Goal: Task Accomplishment & Management: Use online tool/utility

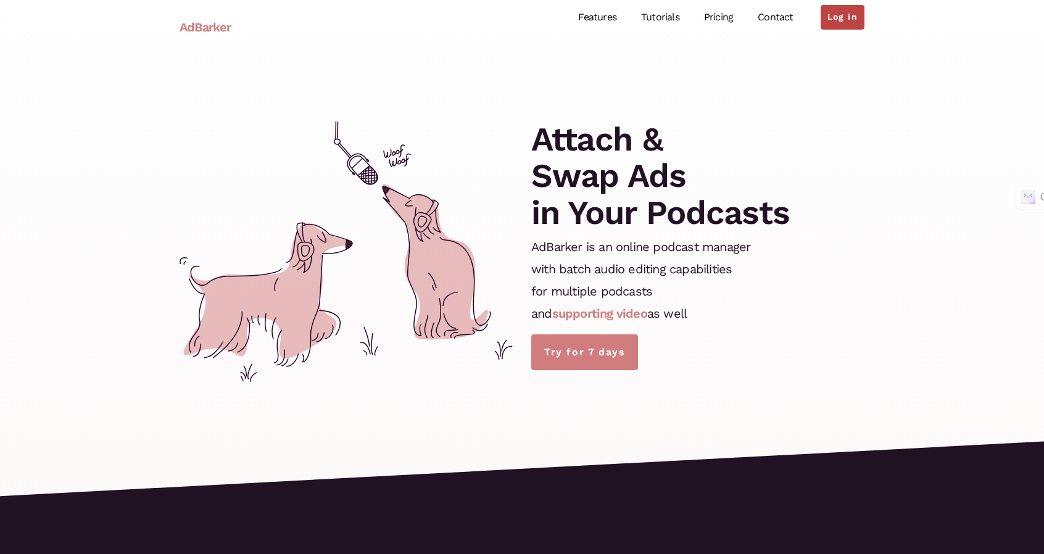
click at [848, 19] on link "Log in" at bounding box center [843, 17] width 44 height 25
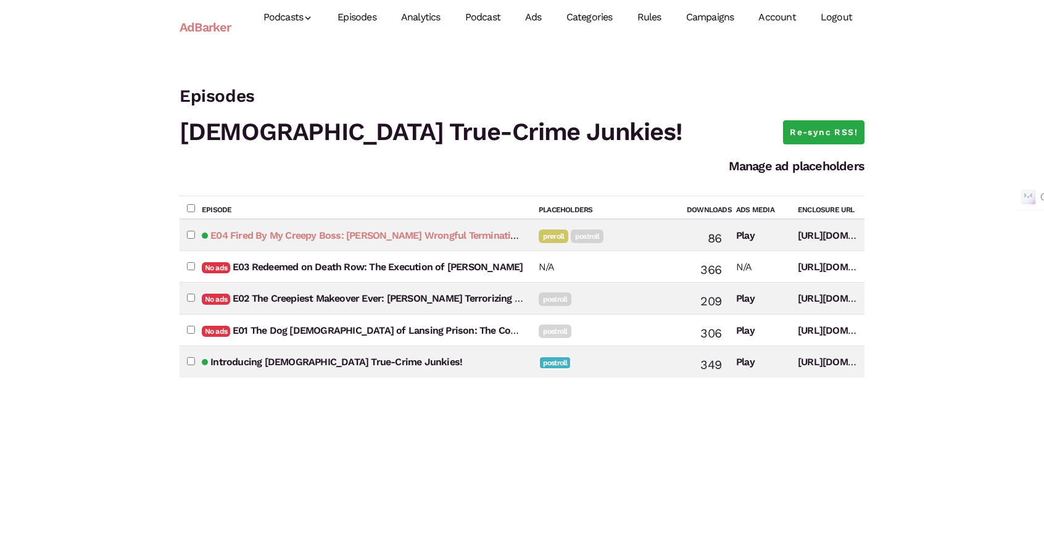
click at [452, 236] on link "E04 Fired By My Creepy Boss: [PERSON_NAME] Wrongful Termination Lawsuit" at bounding box center [385, 236] width 350 height 12
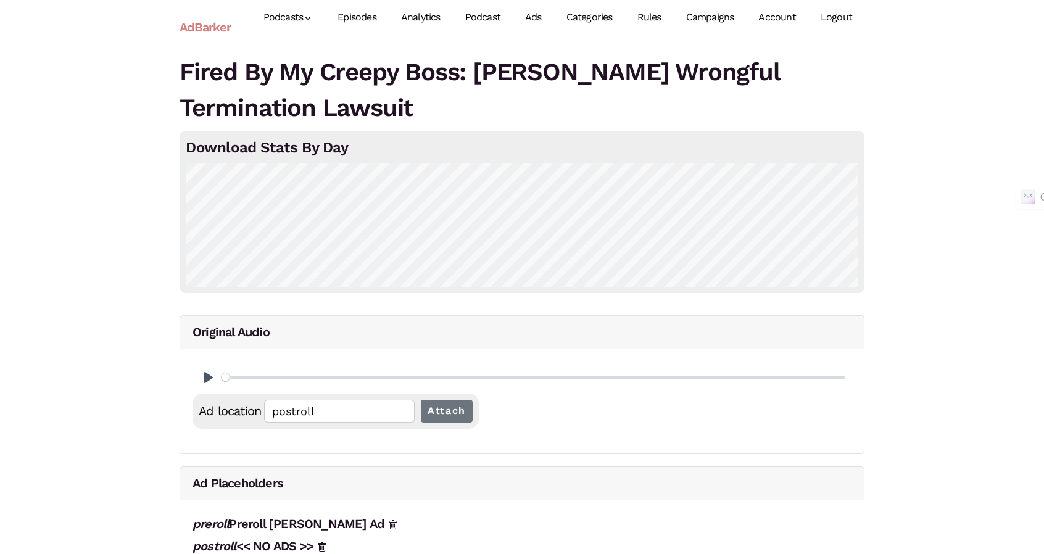
scroll to position [62, 0]
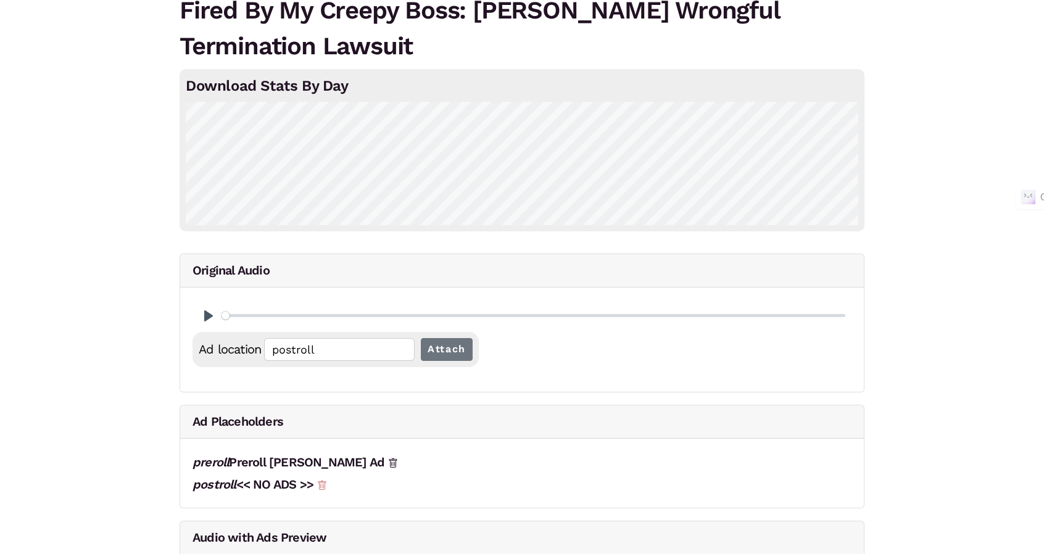
click at [327, 487] on icon at bounding box center [322, 486] width 10 height 10
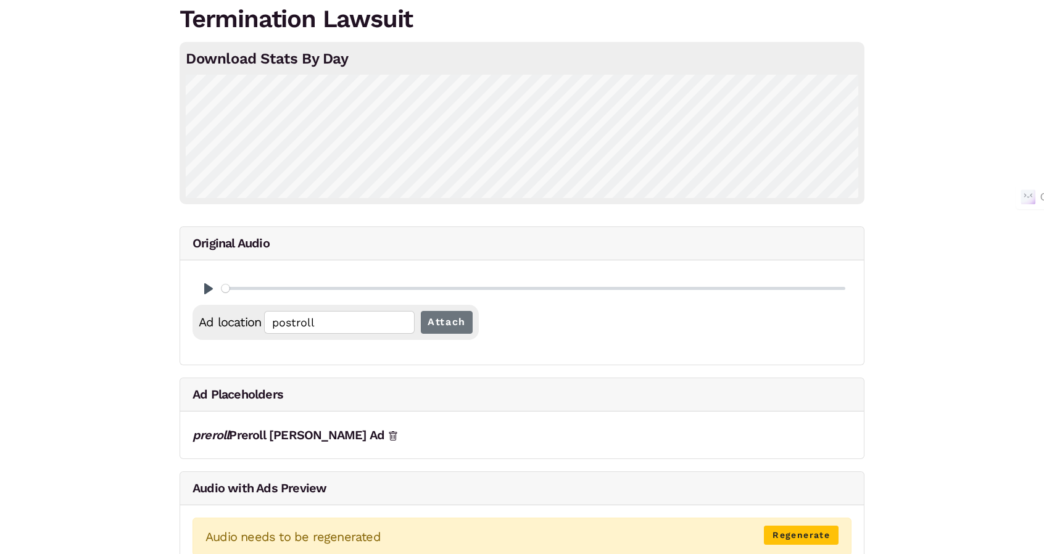
scroll to position [123, 0]
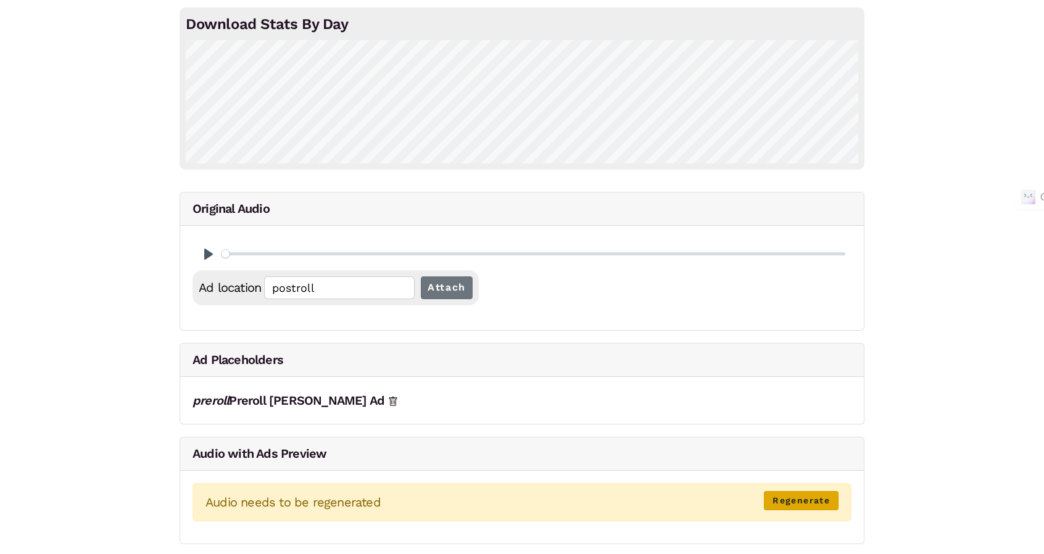
click at [817, 491] on link "Regenerate" at bounding box center [801, 500] width 75 height 19
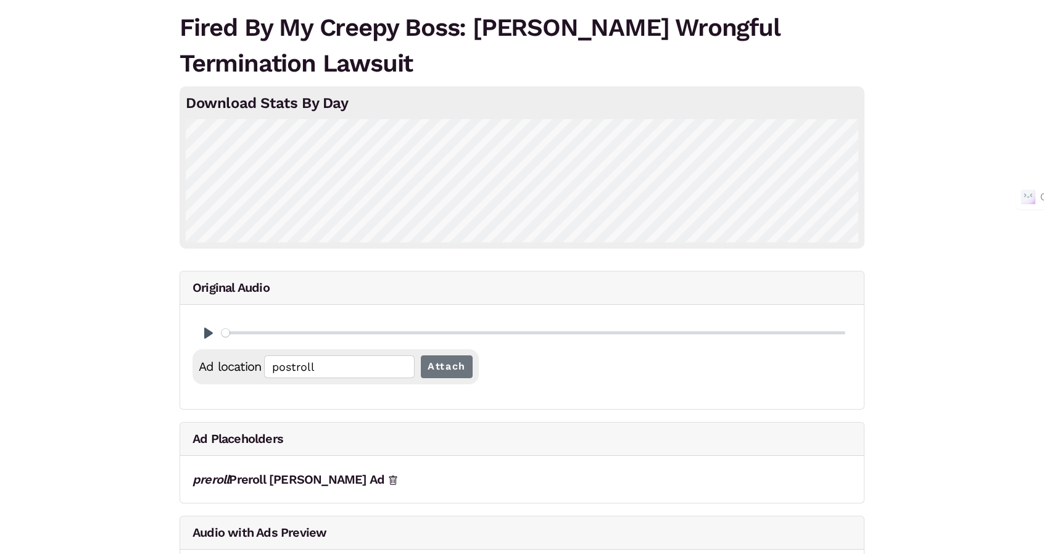
scroll to position [0, 0]
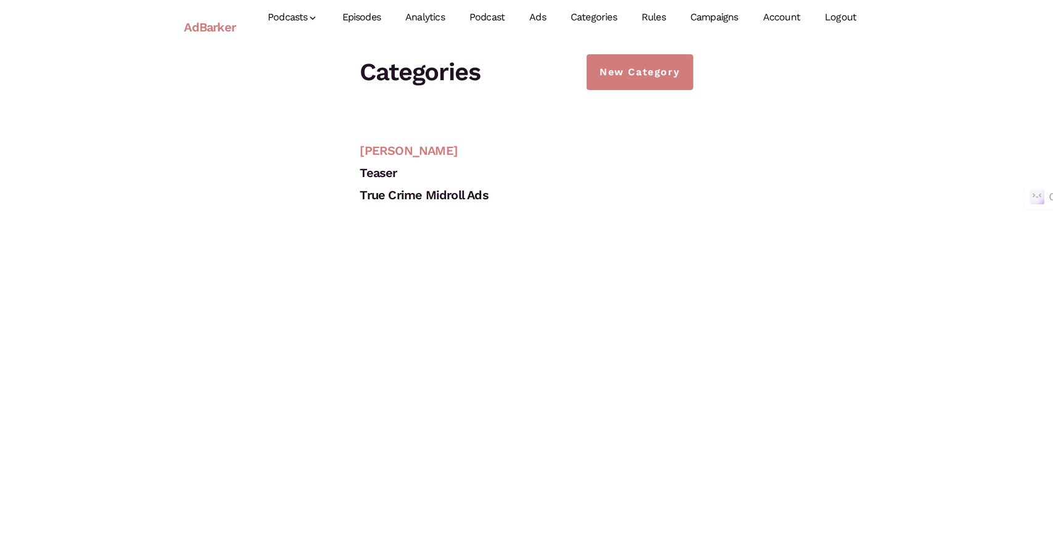
click at [394, 145] on link "[PERSON_NAME]" at bounding box center [409, 150] width 98 height 15
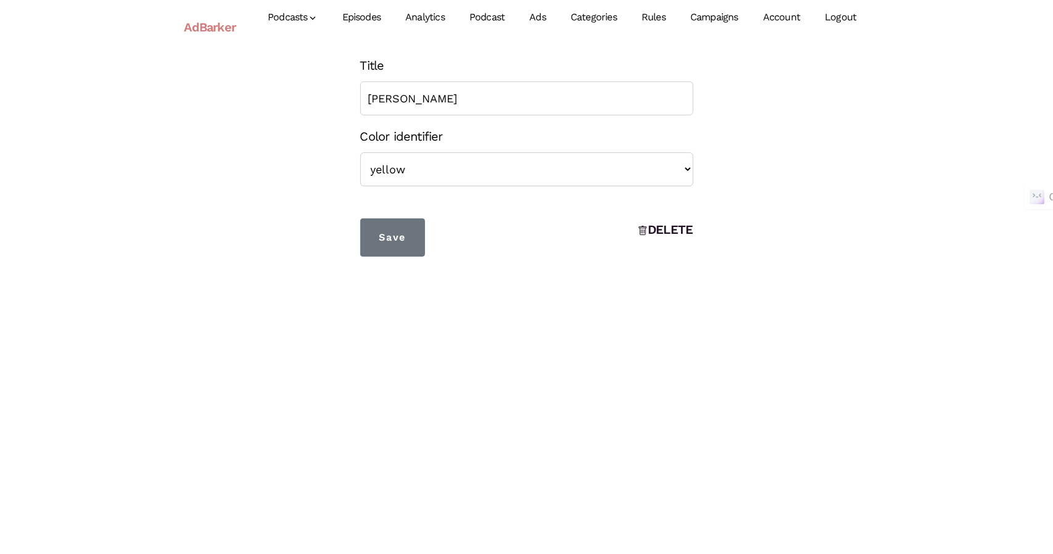
click at [543, 19] on link "Ads" at bounding box center [537, 17] width 41 height 55
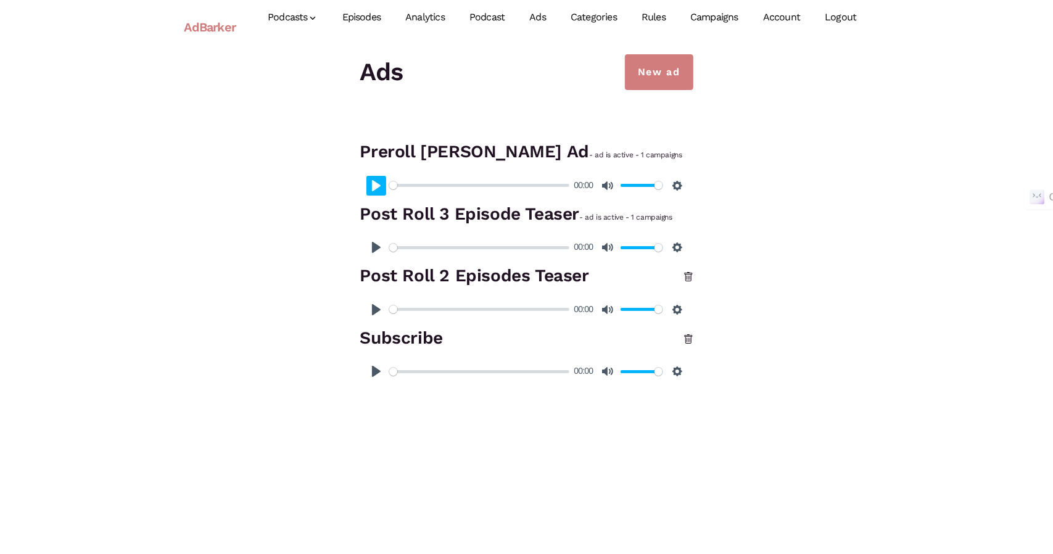
click at [376, 180] on button "Pause Play" at bounding box center [376, 186] width 20 height 20
type input "100"
click at [352, 12] on link "Episodes" at bounding box center [362, 17] width 64 height 55
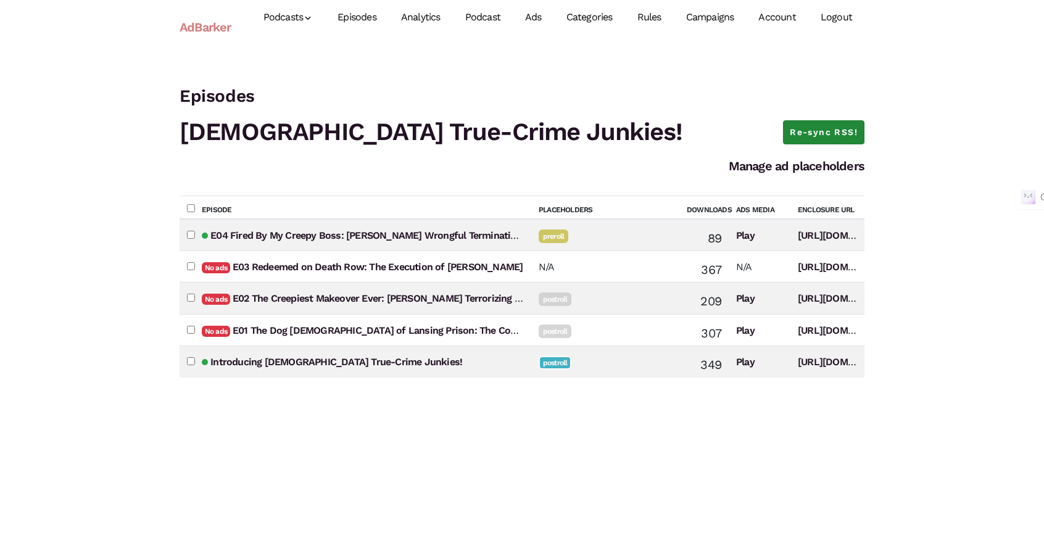
click at [847, 134] on link "Re-sync RSS!" at bounding box center [823, 132] width 81 height 25
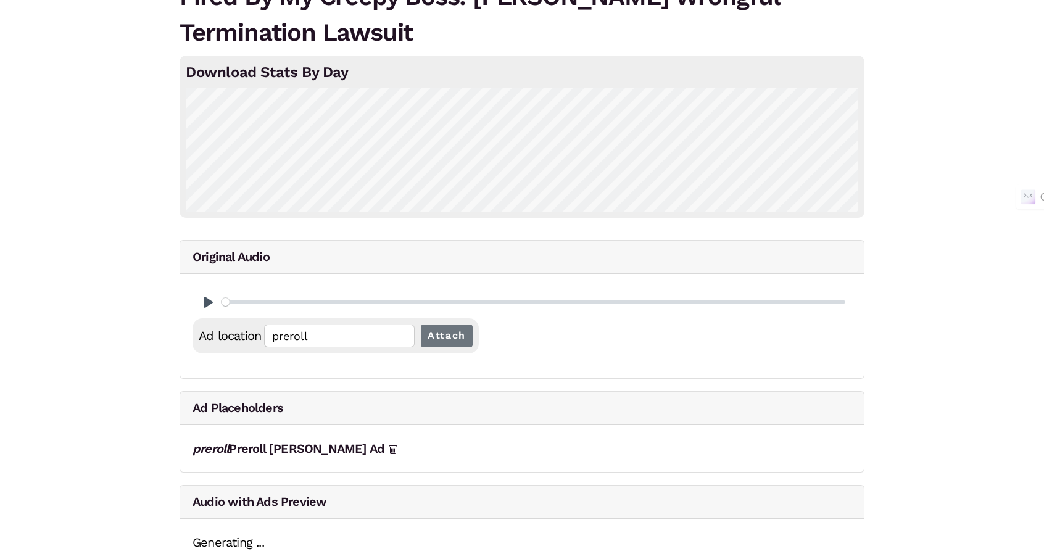
scroll to position [97, 0]
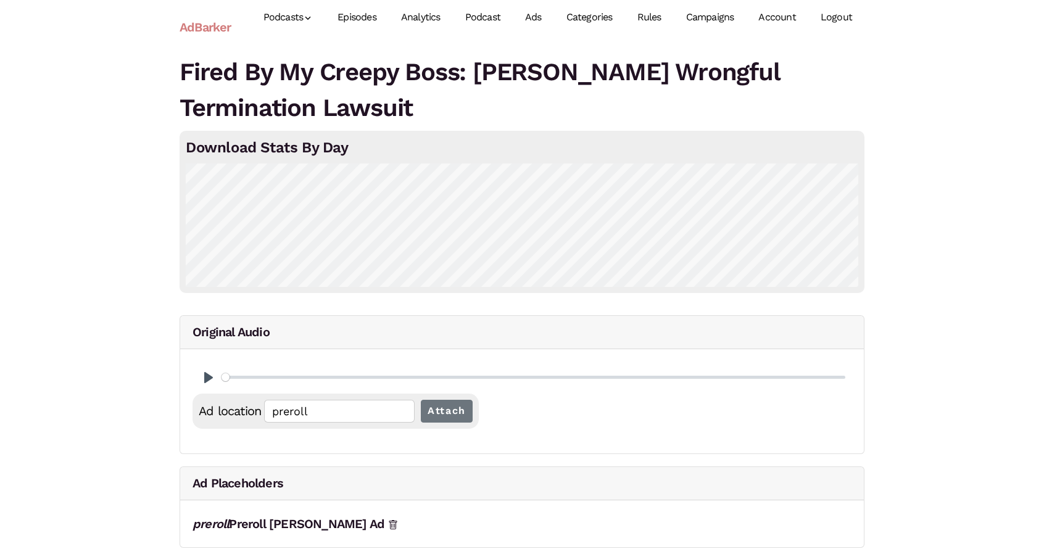
scroll to position [94, 0]
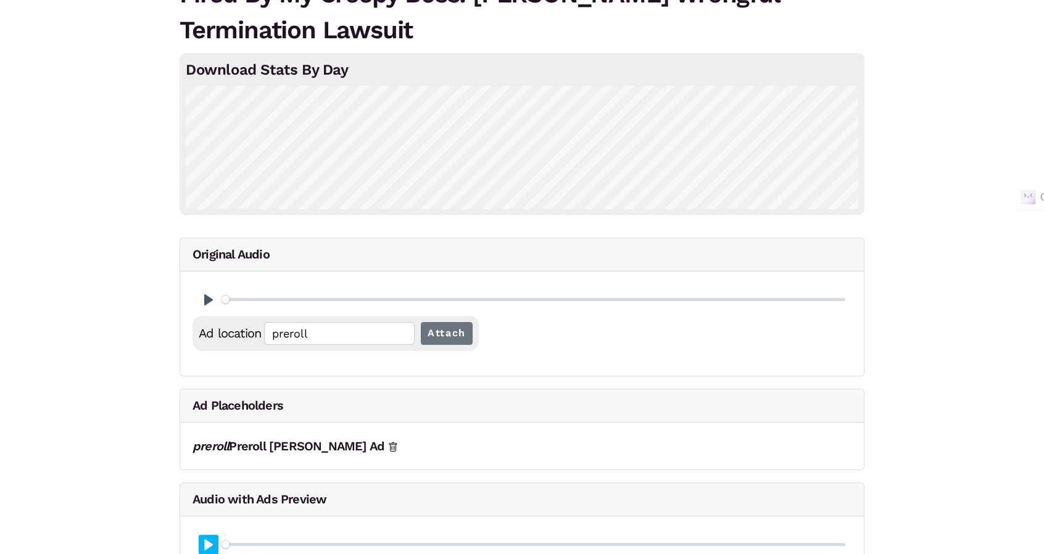
click at [205, 542] on button "Pause Play" at bounding box center [209, 545] width 20 height 20
click at [204, 545] on button "Pause Play" at bounding box center [209, 545] width 20 height 20
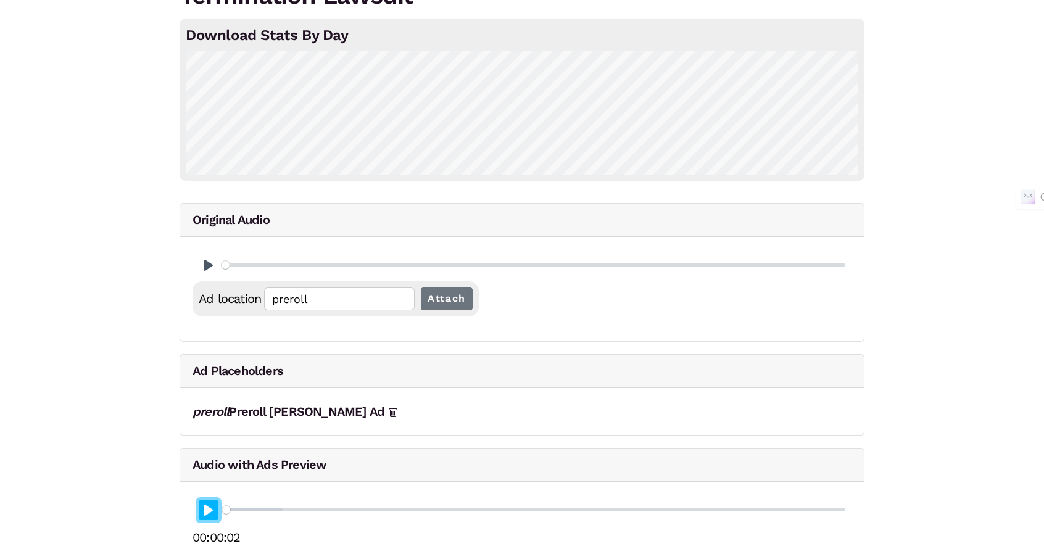
scroll to position [130, 0]
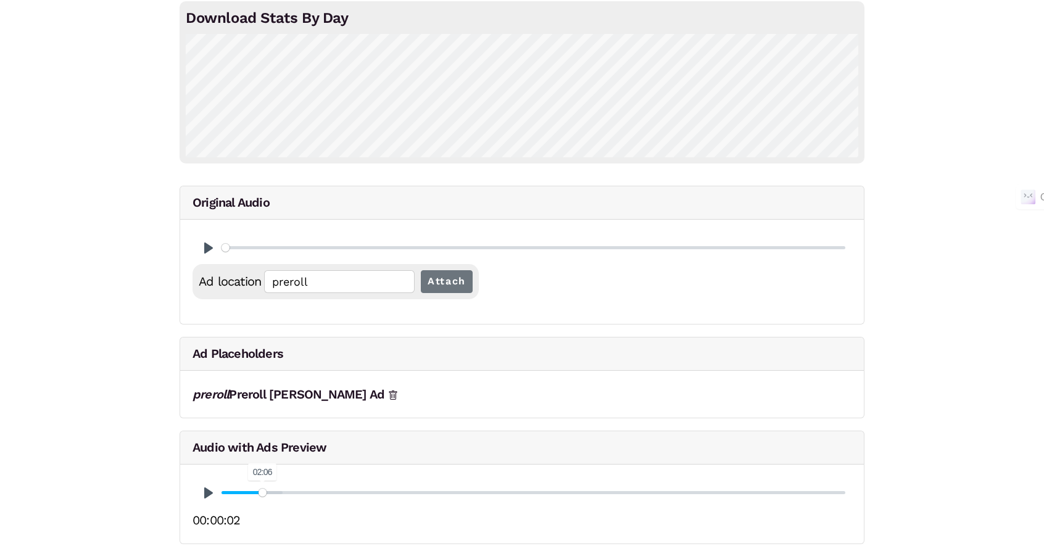
click at [262, 490] on input "Seek" at bounding box center [533, 493] width 624 height 12
click at [252, 494] on input "Seek" at bounding box center [533, 493] width 624 height 12
click at [207, 492] on button "Pause Play" at bounding box center [209, 493] width 20 height 20
click at [257, 493] on input "Seek" at bounding box center [533, 493] width 624 height 12
click at [259, 493] on input "Seek" at bounding box center [533, 493] width 624 height 12
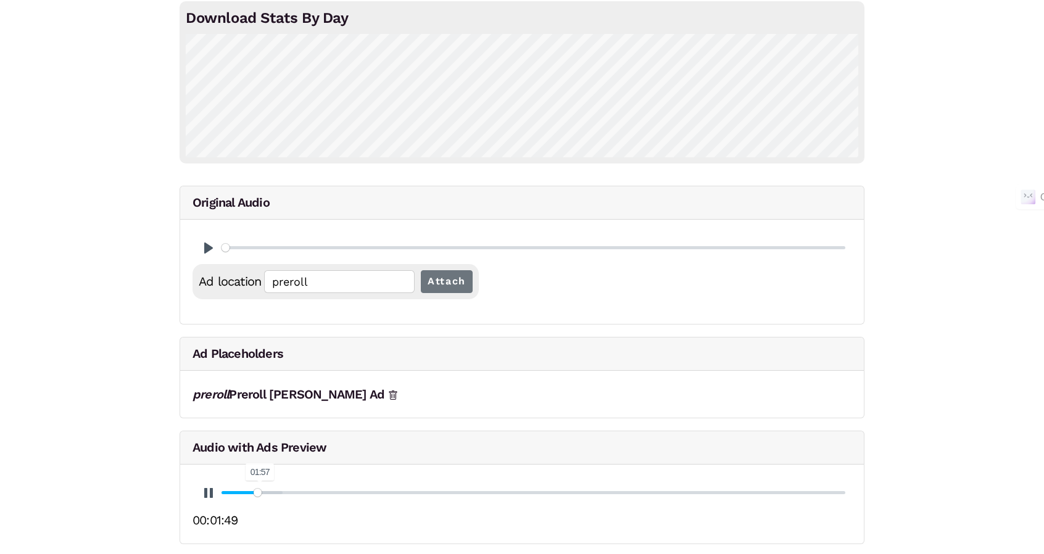
click at [260, 493] on input "Seek" at bounding box center [533, 493] width 624 height 12
click at [262, 492] on input "Seek" at bounding box center [533, 493] width 624 height 12
click at [206, 487] on button "Pause Play" at bounding box center [209, 493] width 20 height 20
type input "6.39"
